Goal: Task Accomplishment & Management: Complete application form

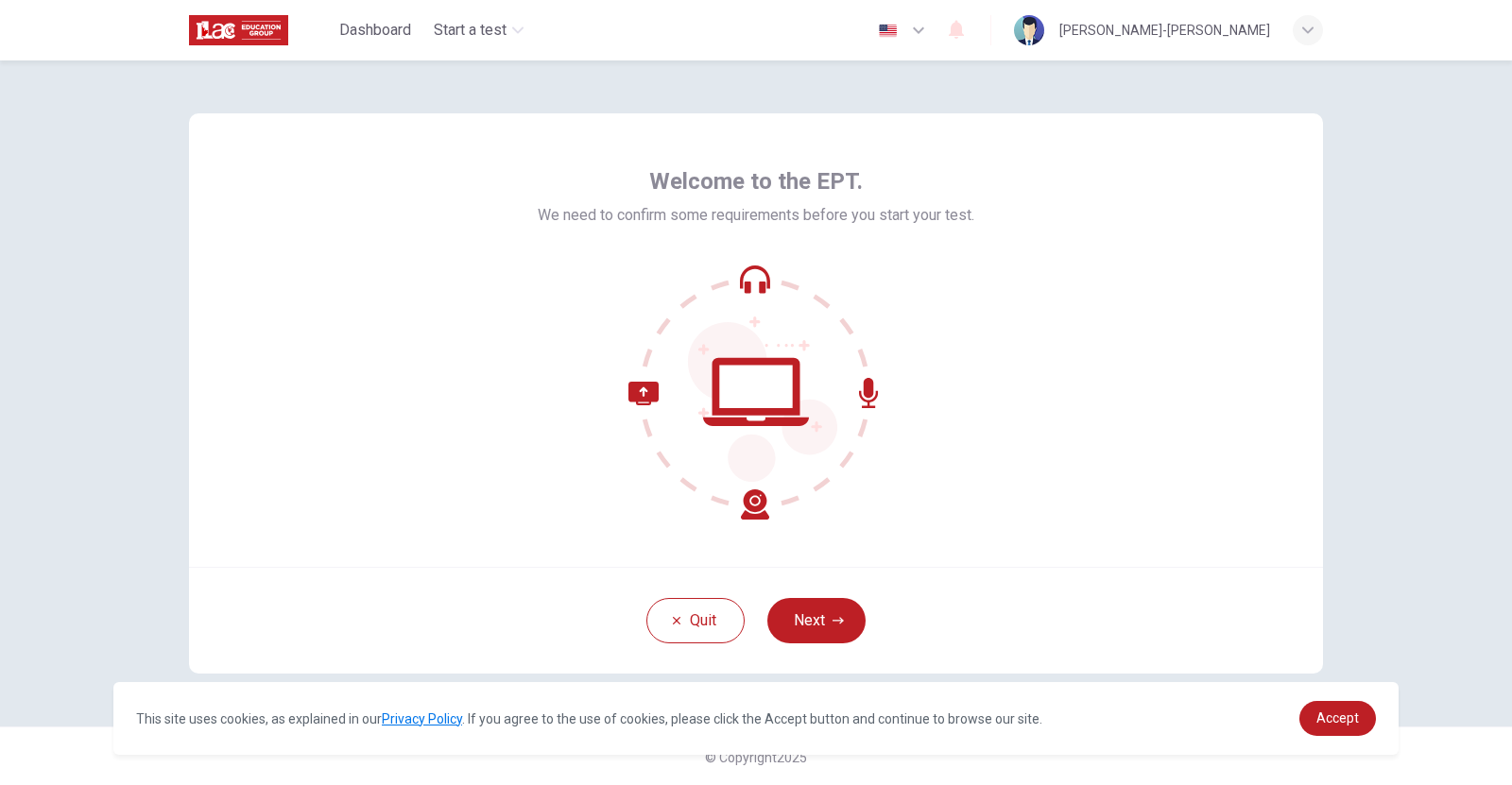
click at [1470, 299] on div "Welcome to the EPT. We need to confirm some requirements before you start your …" at bounding box center [756, 422] width 1512 height 724
click at [783, 628] on button "Next" at bounding box center [817, 620] width 99 height 45
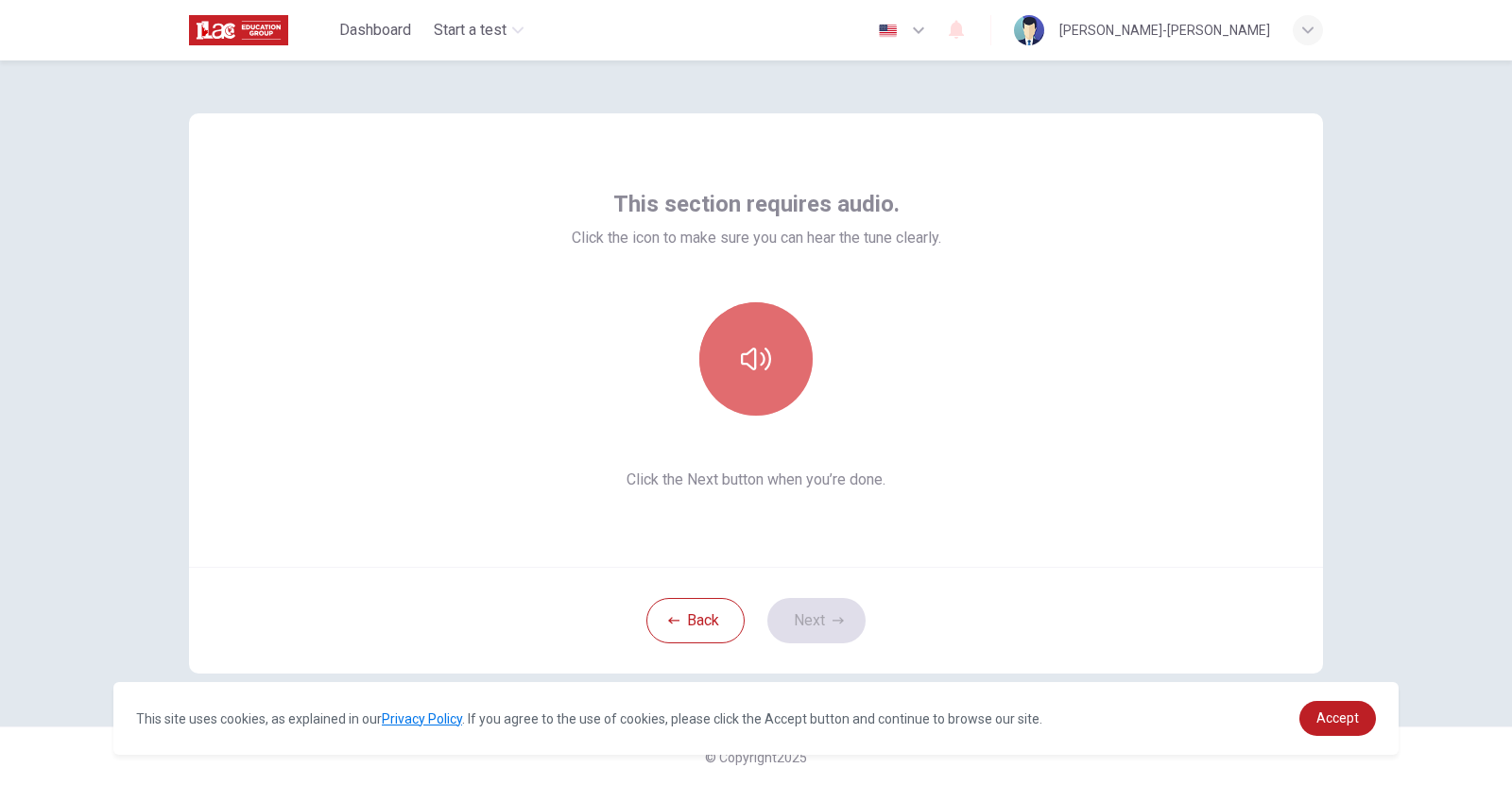
click at [754, 372] on icon "button" at bounding box center [756, 359] width 30 height 30
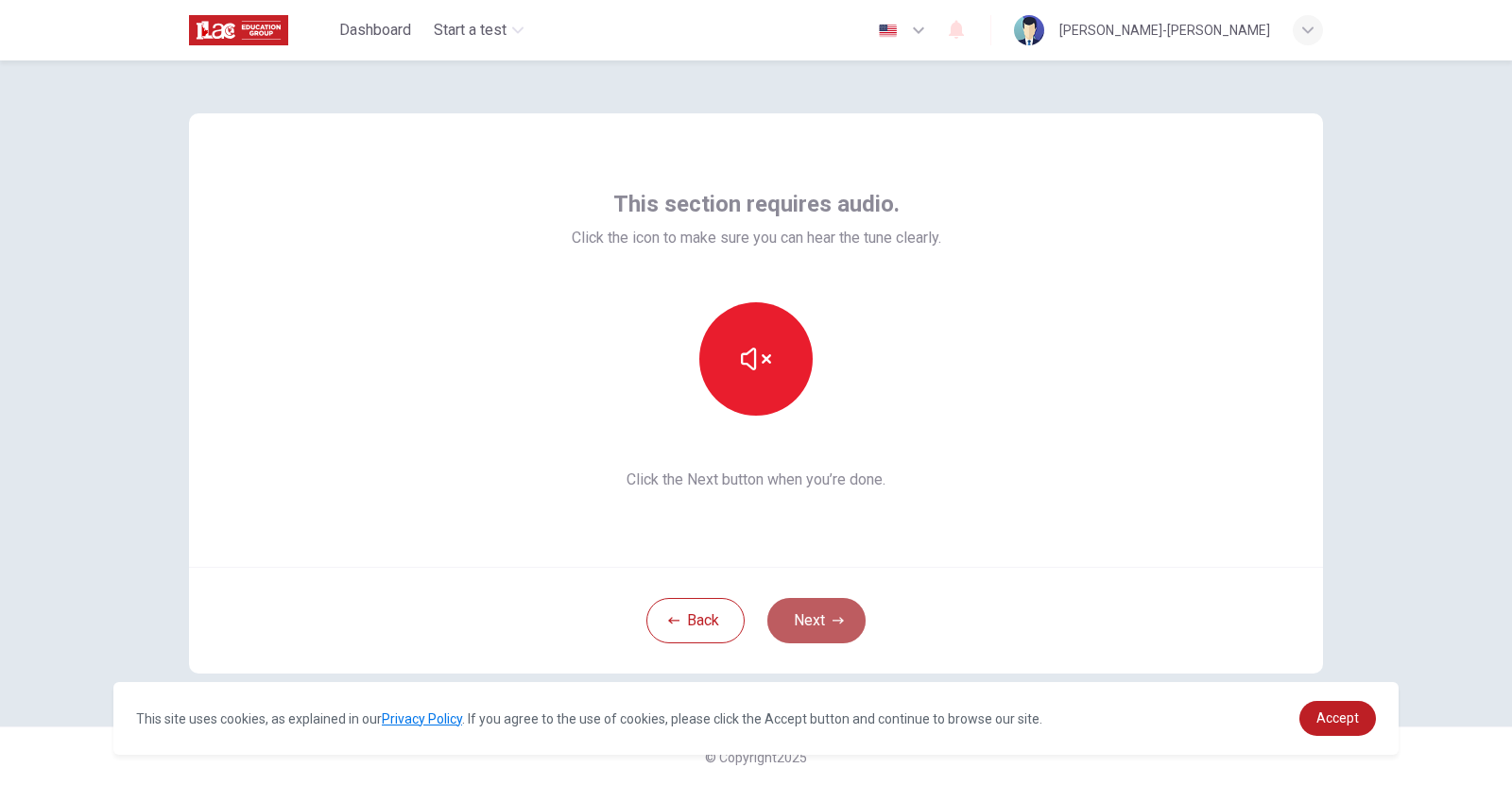
click at [799, 631] on button "Next" at bounding box center [817, 620] width 99 height 45
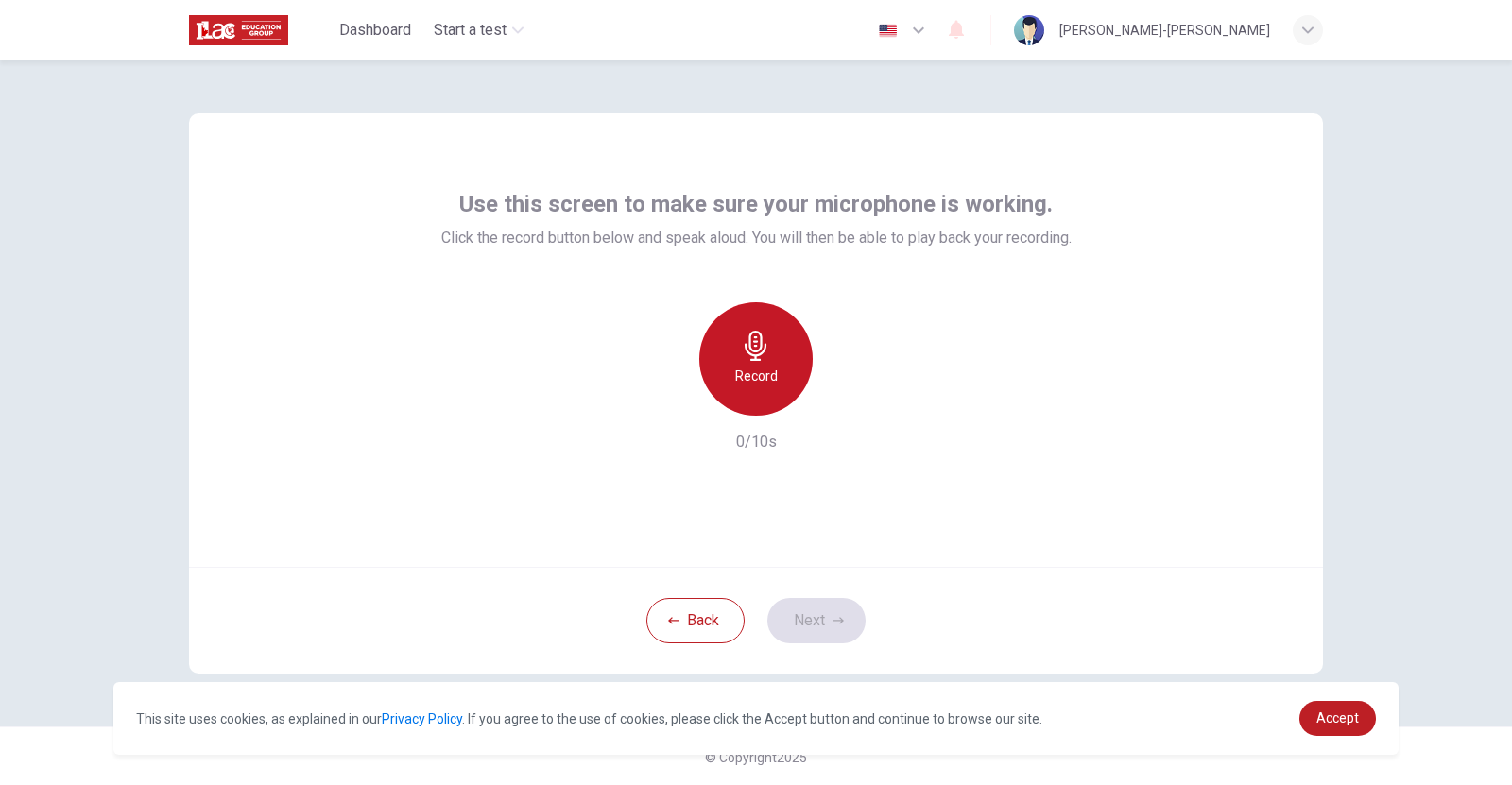
click at [741, 340] on icon "button" at bounding box center [756, 346] width 30 height 30
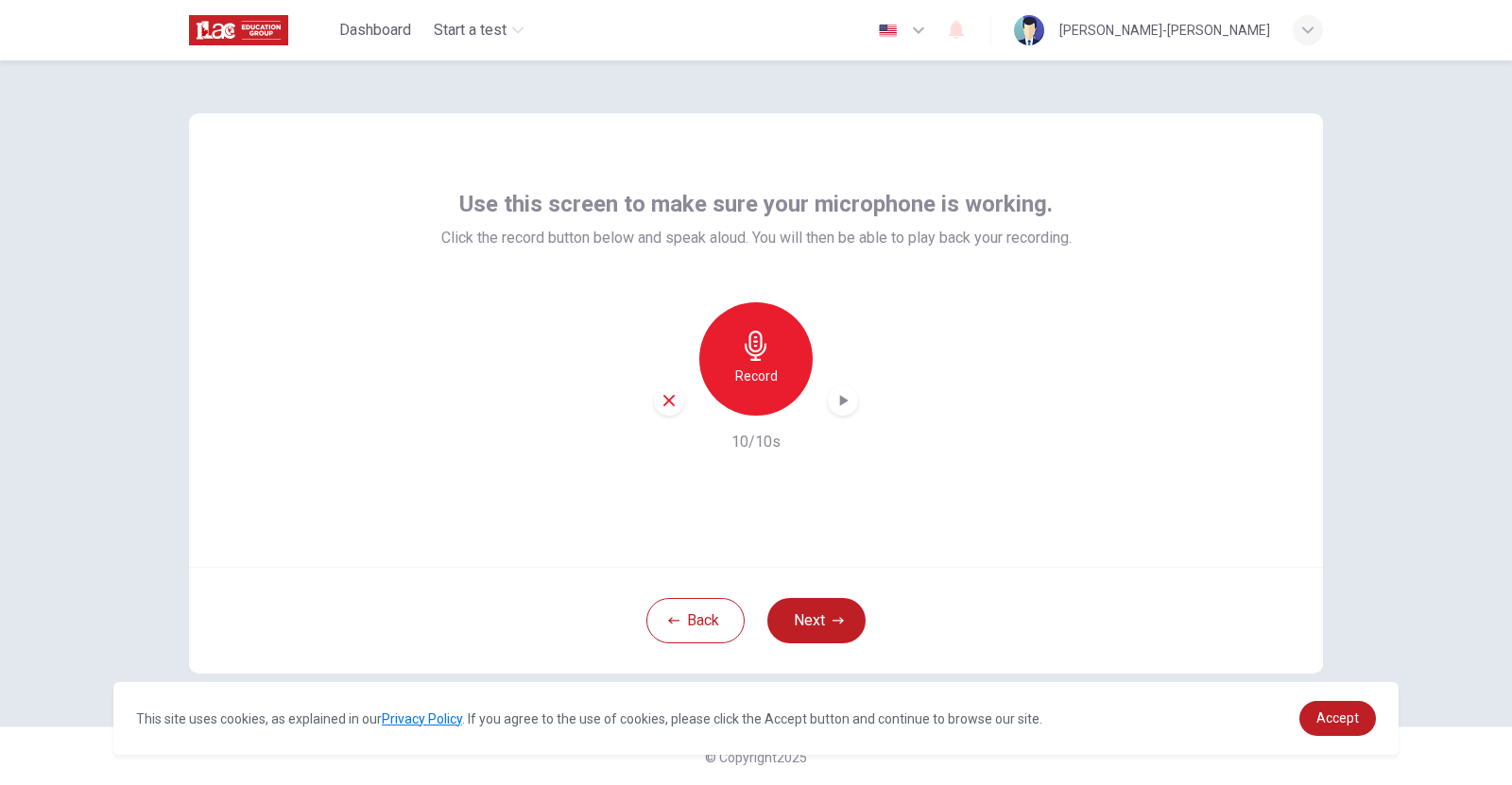
click at [846, 395] on icon "button" at bounding box center [843, 401] width 19 height 19
click at [817, 626] on button "Next" at bounding box center [817, 620] width 99 height 45
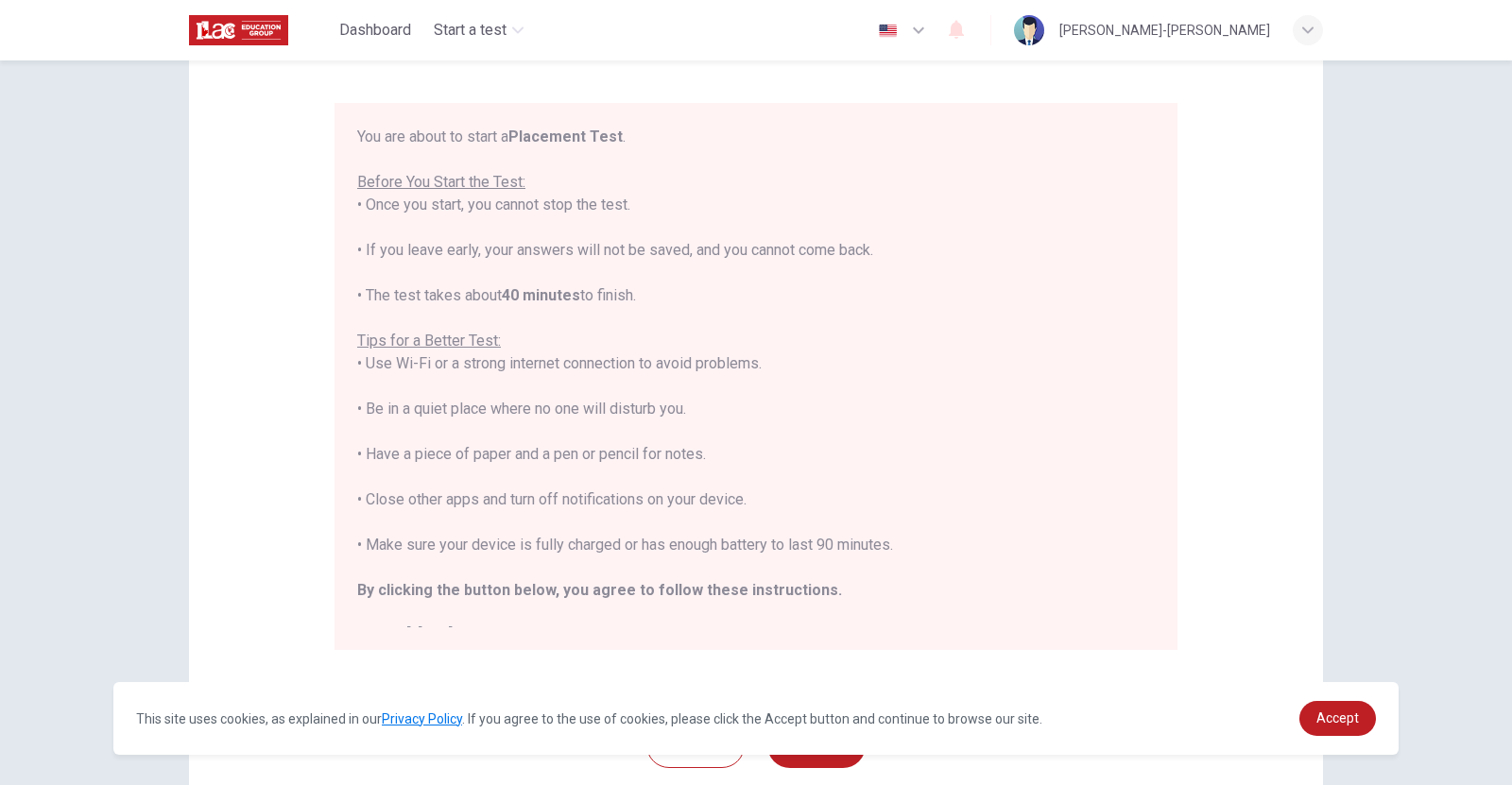
scroll to position [170, 0]
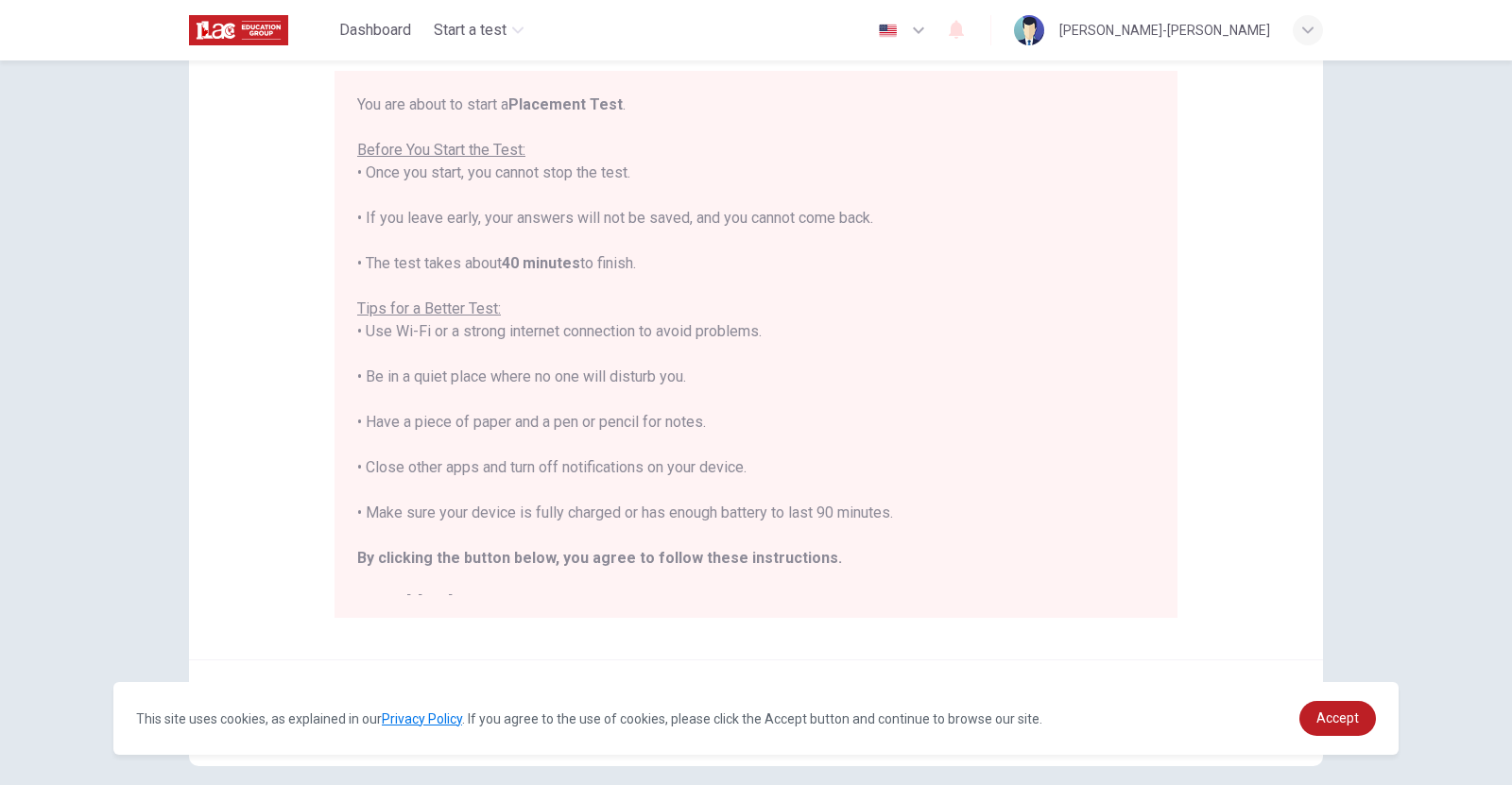
click at [937, 15] on button "button" at bounding box center [902, 30] width 69 height 38
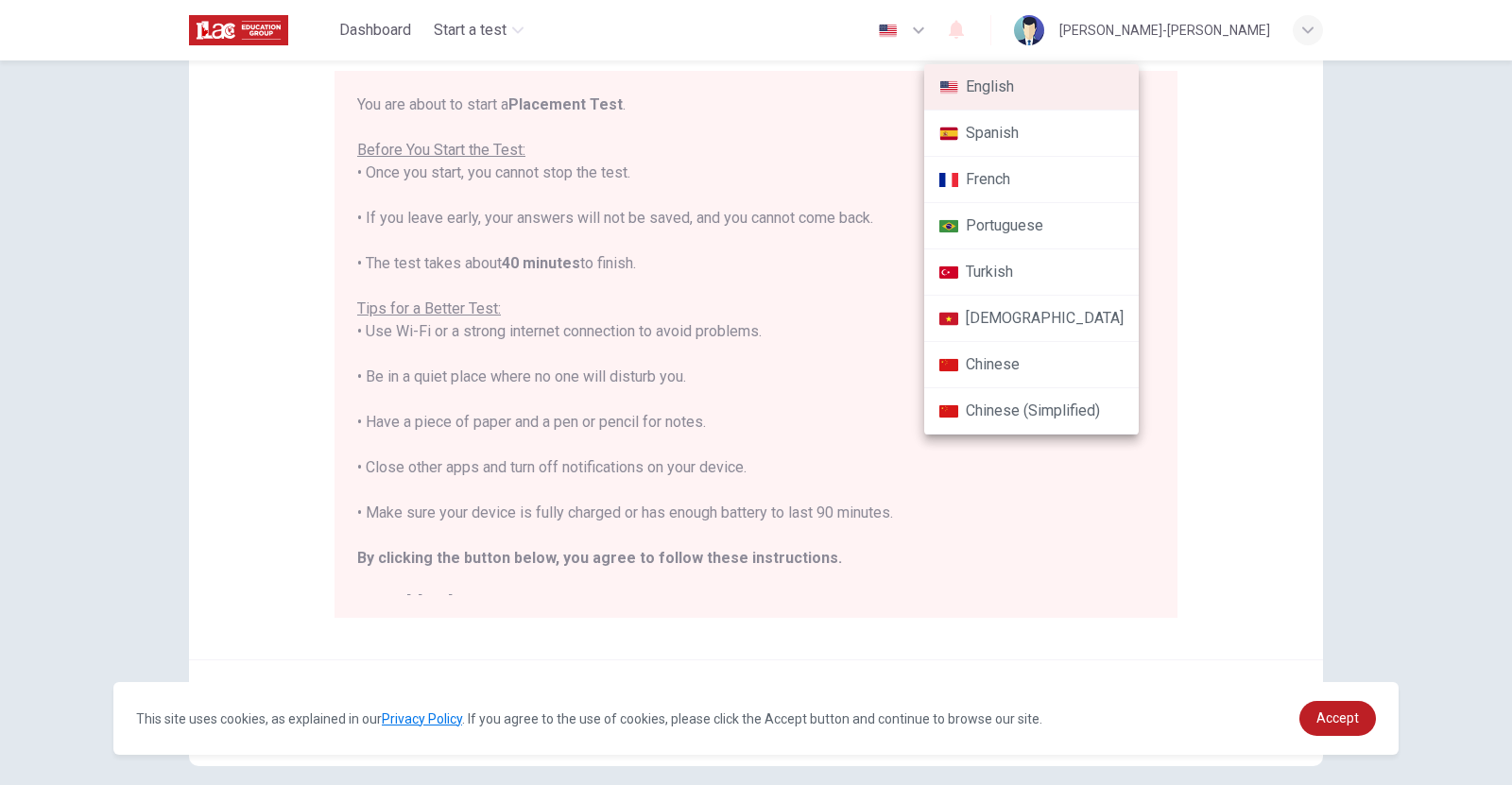
click at [1039, 34] on div at bounding box center [756, 392] width 1512 height 785
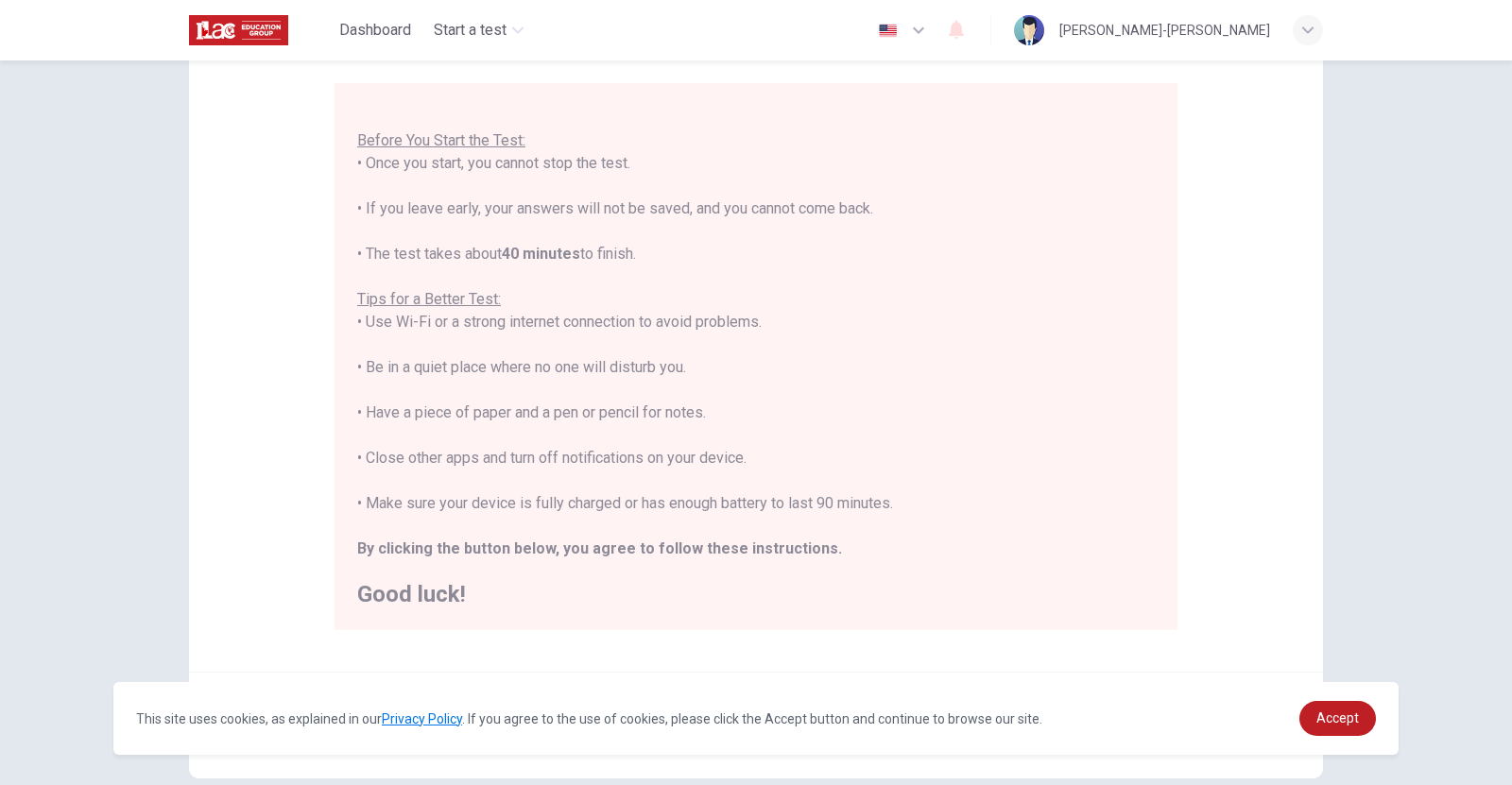
scroll to position [265, 0]
